Goal: Task Accomplishment & Management: Use online tool/utility

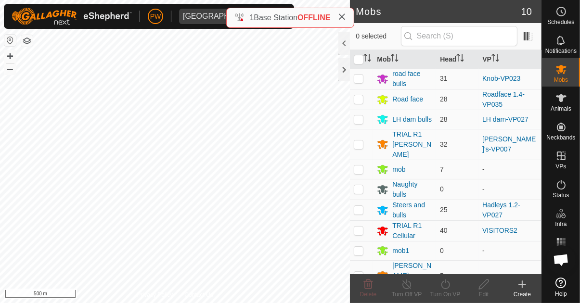
scroll to position [758, 0]
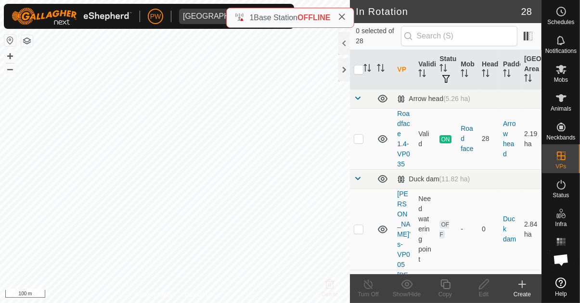
scroll to position [758, 0]
click at [356, 140] on p-checkbox at bounding box center [359, 139] width 10 height 8
checkbox input "true"
click at [445, 287] on icon at bounding box center [446, 285] width 12 height 12
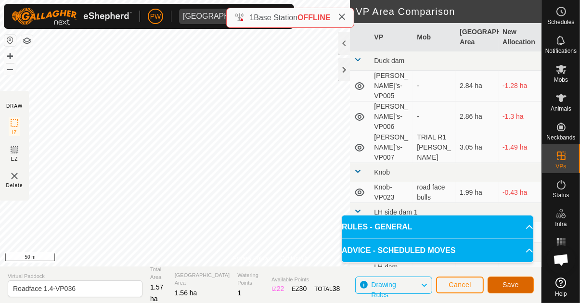
click at [516, 285] on span "Save" at bounding box center [511, 285] width 16 height 8
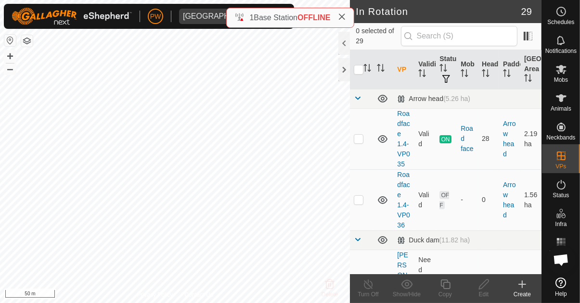
click at [566, 74] on icon at bounding box center [562, 70] width 12 height 12
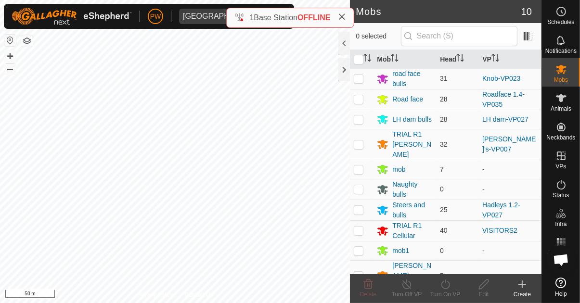
click at [360, 97] on p-checkbox at bounding box center [359, 99] width 10 height 8
checkbox input "true"
click at [444, 288] on icon at bounding box center [446, 285] width 12 height 12
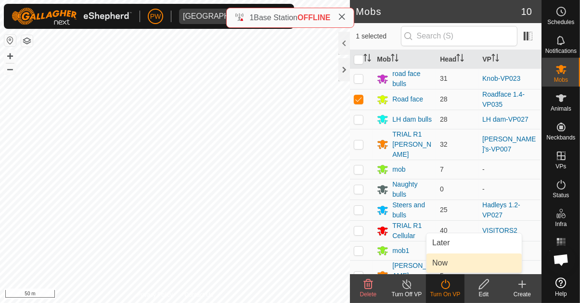
click at [449, 267] on link "Now" at bounding box center [474, 263] width 95 height 19
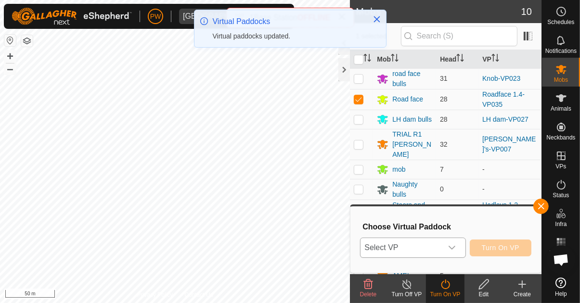
click at [454, 250] on icon "dropdown trigger" at bounding box center [452, 248] width 8 height 8
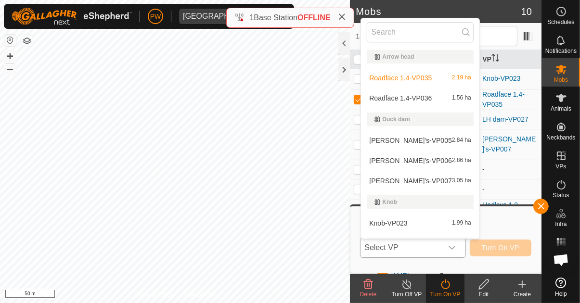
click at [433, 95] on div "Roadface 1.4-VP036 1.56 ha" at bounding box center [420, 98] width 107 height 12
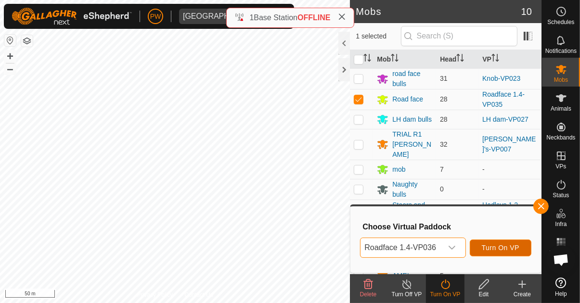
click at [512, 247] on span "Turn On VP" at bounding box center [501, 248] width 38 height 8
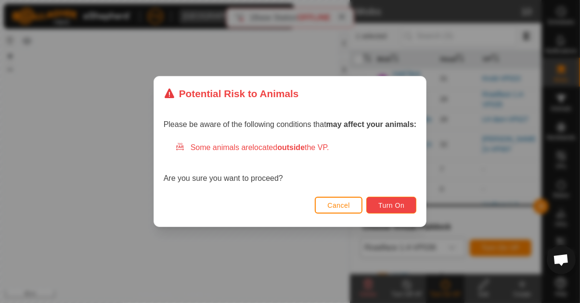
click at [401, 206] on span "Turn On" at bounding box center [392, 206] width 26 height 8
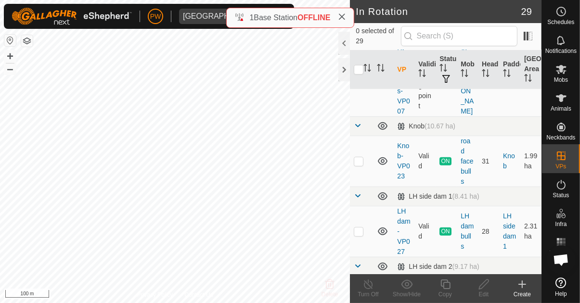
scroll to position [376, 0]
click at [360, 159] on p-checkbox at bounding box center [359, 163] width 10 height 8
checkbox input "true"
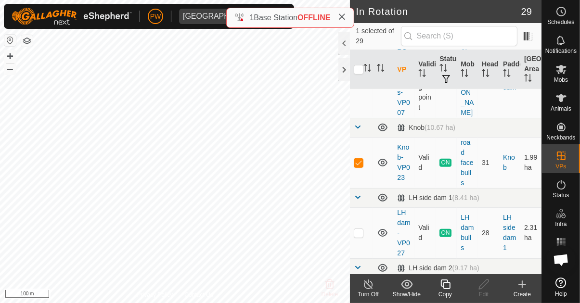
click at [444, 289] on icon at bounding box center [446, 285] width 12 height 12
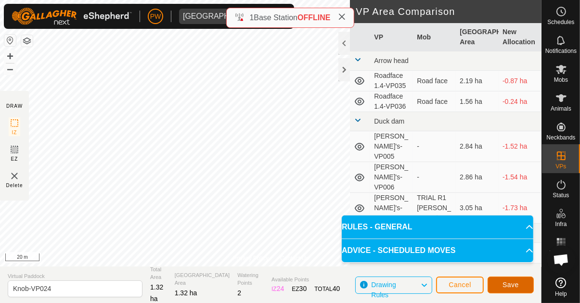
click at [512, 286] on span "Save" at bounding box center [511, 285] width 16 height 8
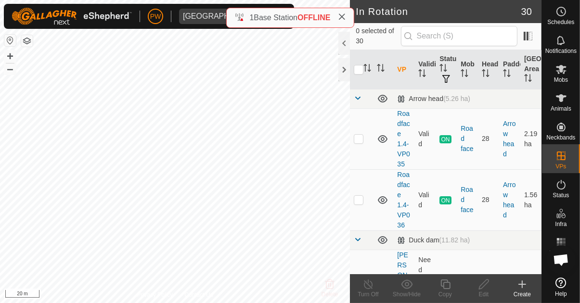
click at [342, 18] on icon at bounding box center [343, 17] width 8 height 8
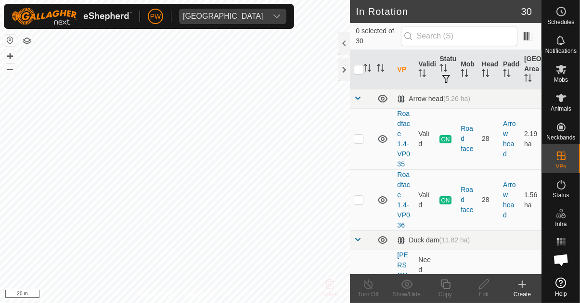
click at [562, 78] on span "Mobs" at bounding box center [561, 80] width 14 height 6
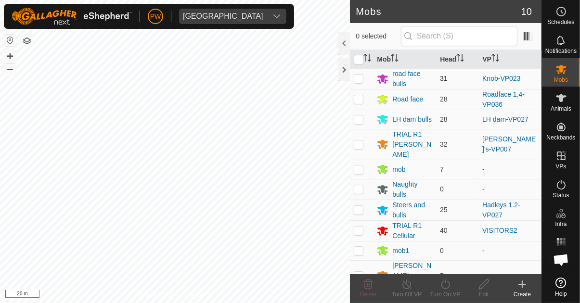
click at [358, 77] on p-checkbox at bounding box center [359, 79] width 10 height 8
checkbox input "true"
click at [440, 286] on icon at bounding box center [446, 285] width 12 height 12
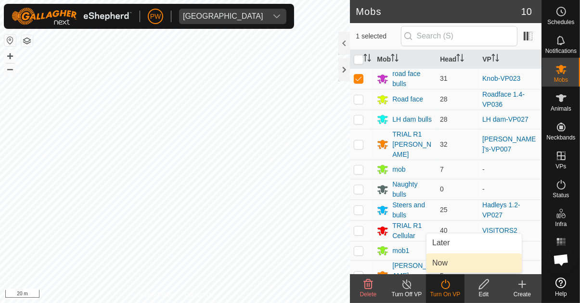
click at [457, 265] on link "Now" at bounding box center [474, 263] width 95 height 19
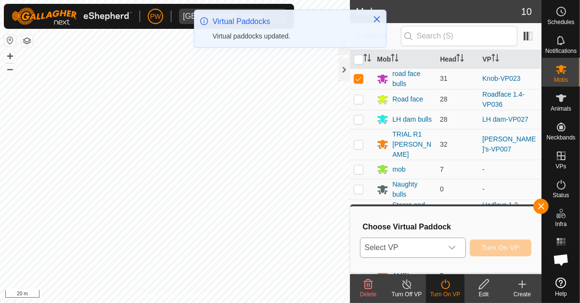
click at [456, 248] on icon "dropdown trigger" at bounding box center [452, 248] width 8 height 8
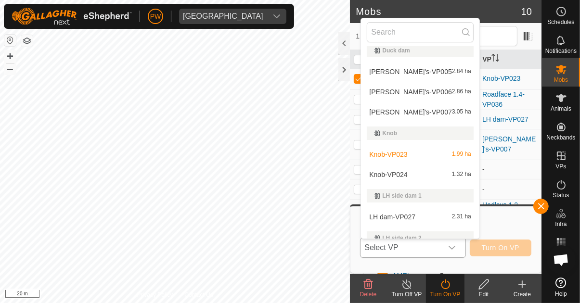
scroll to position [70, 0]
click at [411, 175] on div "Knob-VP024 1.32 ha" at bounding box center [420, 174] width 107 height 12
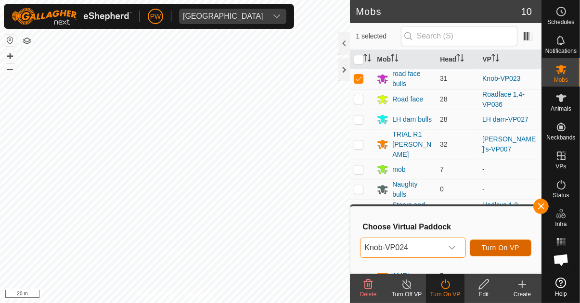
click at [505, 248] on span "Turn On VP" at bounding box center [501, 248] width 38 height 8
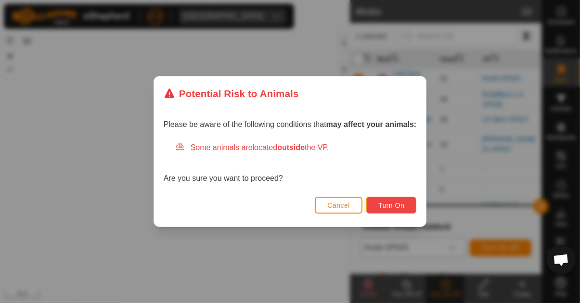
click at [404, 204] on span "Turn On" at bounding box center [392, 206] width 26 height 8
